Goal: Navigation & Orientation: Find specific page/section

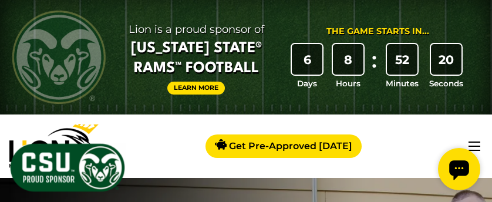
click at [206, 94] on link "Learn More" at bounding box center [196, 89] width 58 height 14
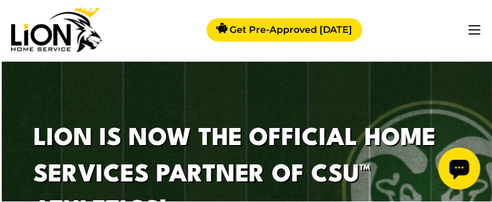
scroll to position [2, 0]
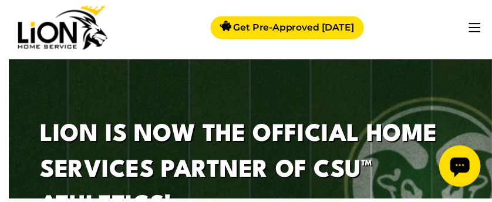
scroll to position [5, 0]
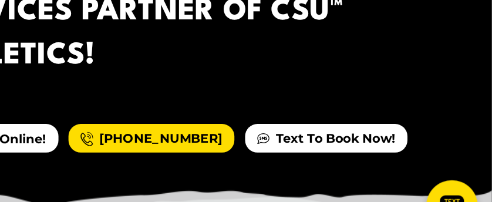
scroll to position [73, 53]
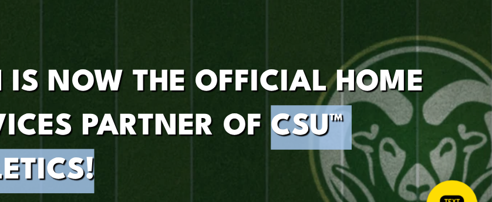
click at [259, 19] on div at bounding box center [246, 128] width 492 height 277
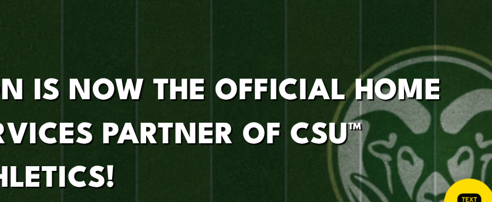
scroll to position [61, 0]
